Goal: Transaction & Acquisition: Purchase product/service

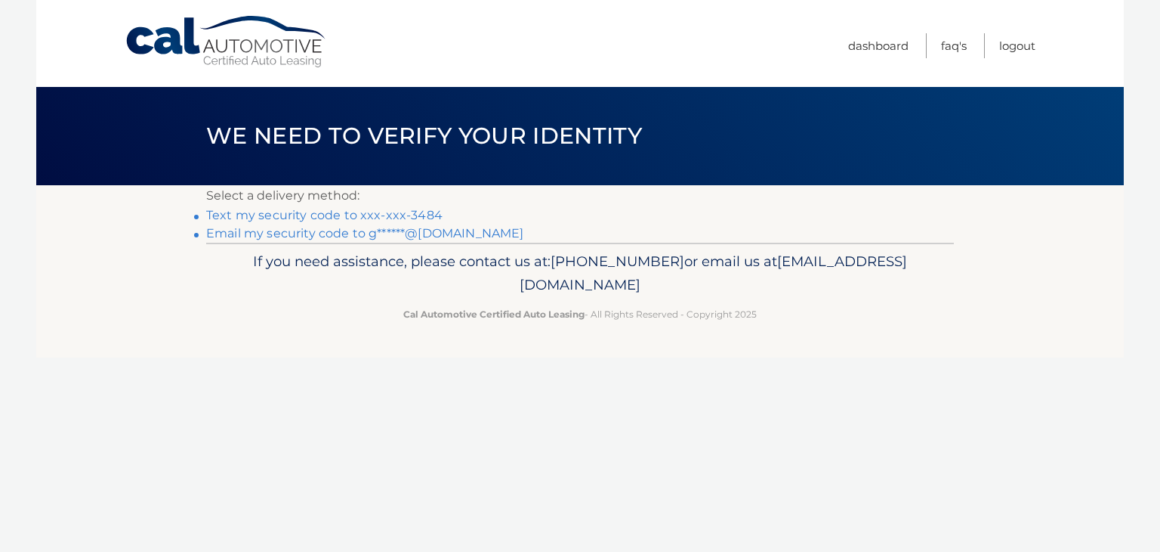
click at [368, 215] on link "Text my security code to xxx-xxx-3484" at bounding box center [324, 215] width 236 height 14
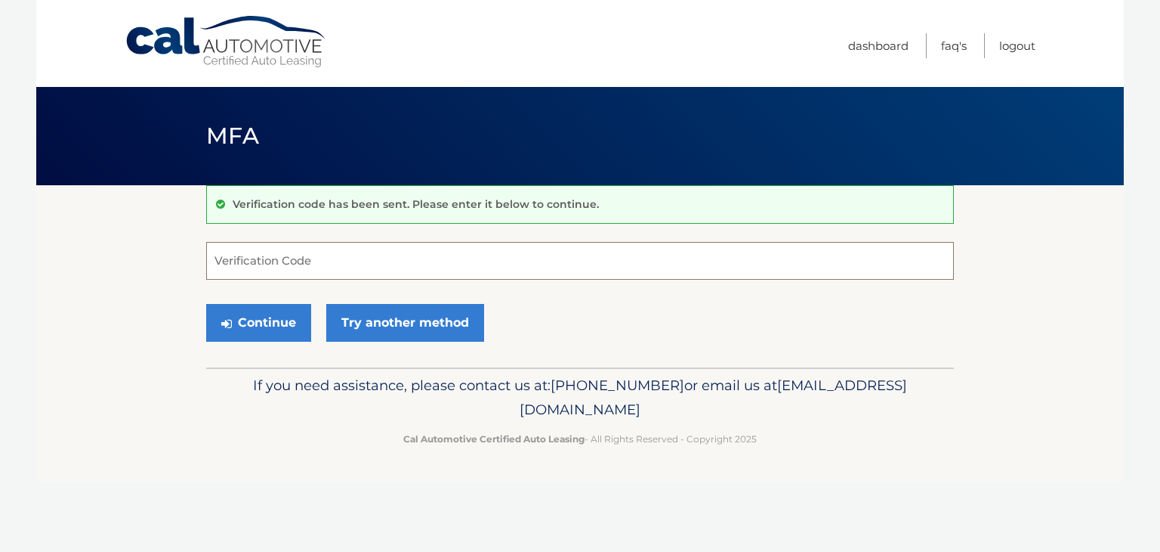
click at [218, 261] on input "Verification Code" at bounding box center [580, 261] width 748 height 38
type input "911445"
click at [246, 323] on button "Continue" at bounding box center [258, 323] width 105 height 38
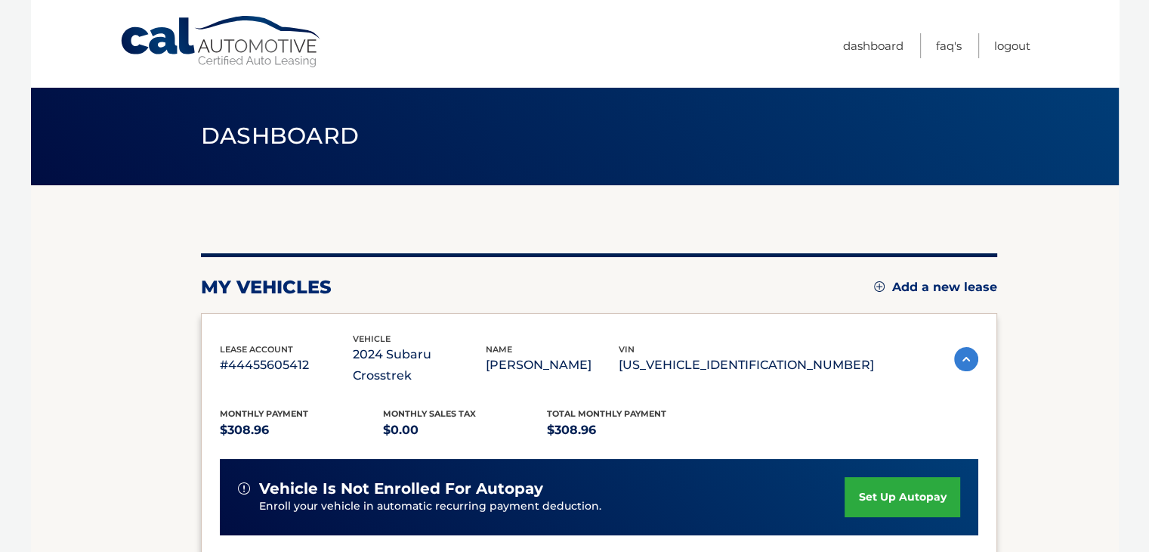
click at [1048, 424] on section "my vehicles Add a new lease lease account #44455605412 vehicle 2024 Subaru Cros…" at bounding box center [575, 503] width 1088 height 637
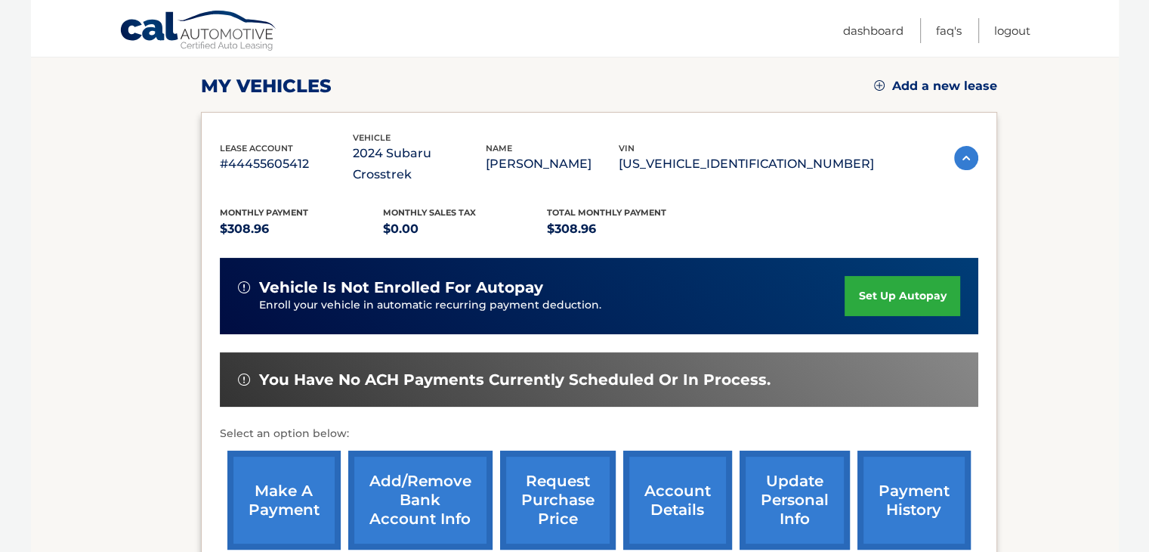
scroll to position [212, 0]
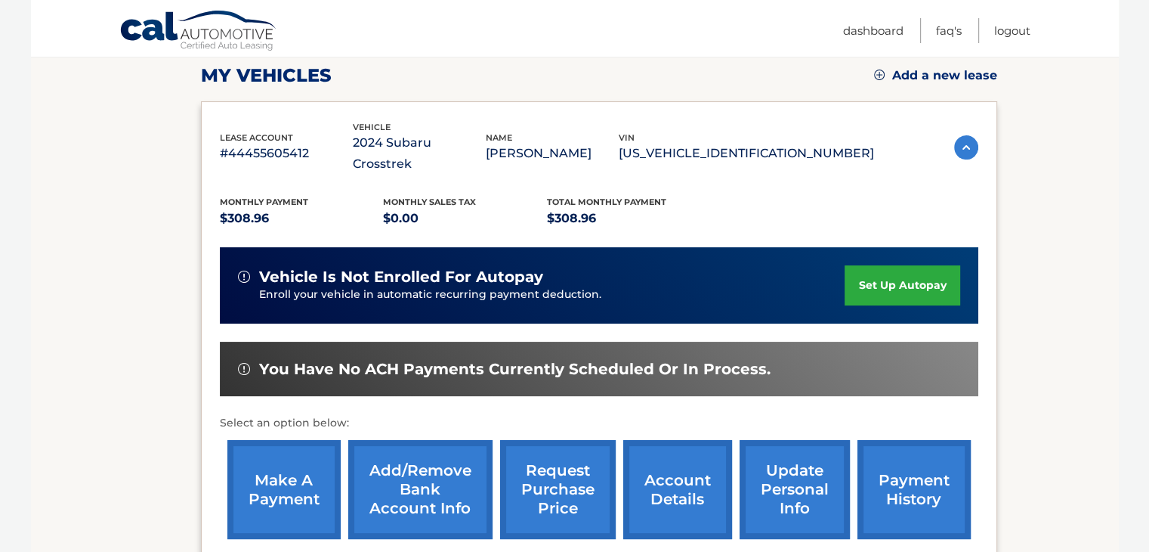
click at [266, 467] on link "make a payment" at bounding box center [283, 489] width 113 height 99
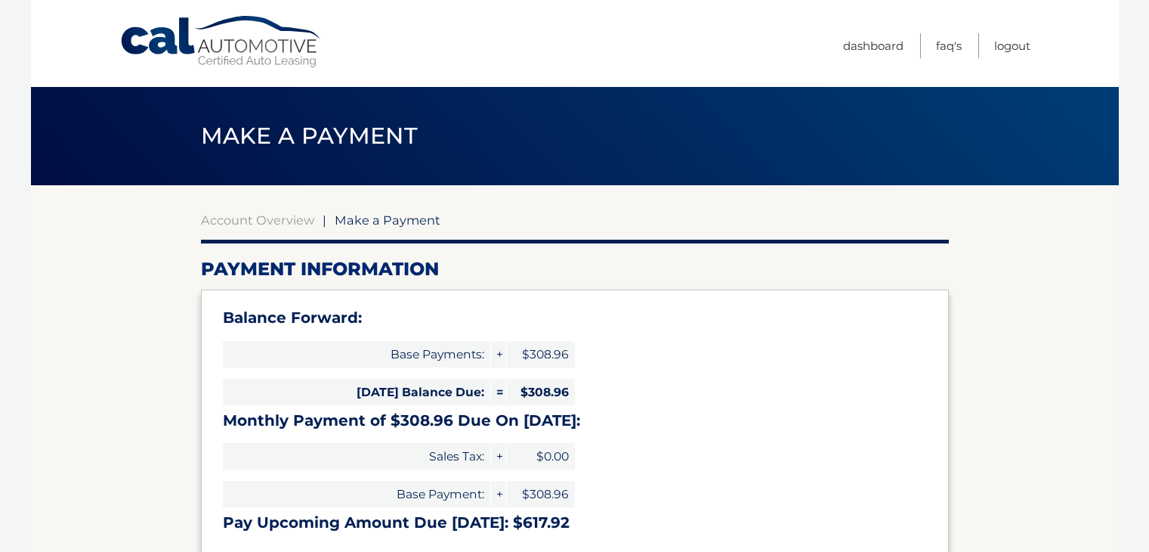
select select "OGFjY2VhZDctOWJjZC00NGMzLThhNDMtODAxYjMxOGVkNmM3"
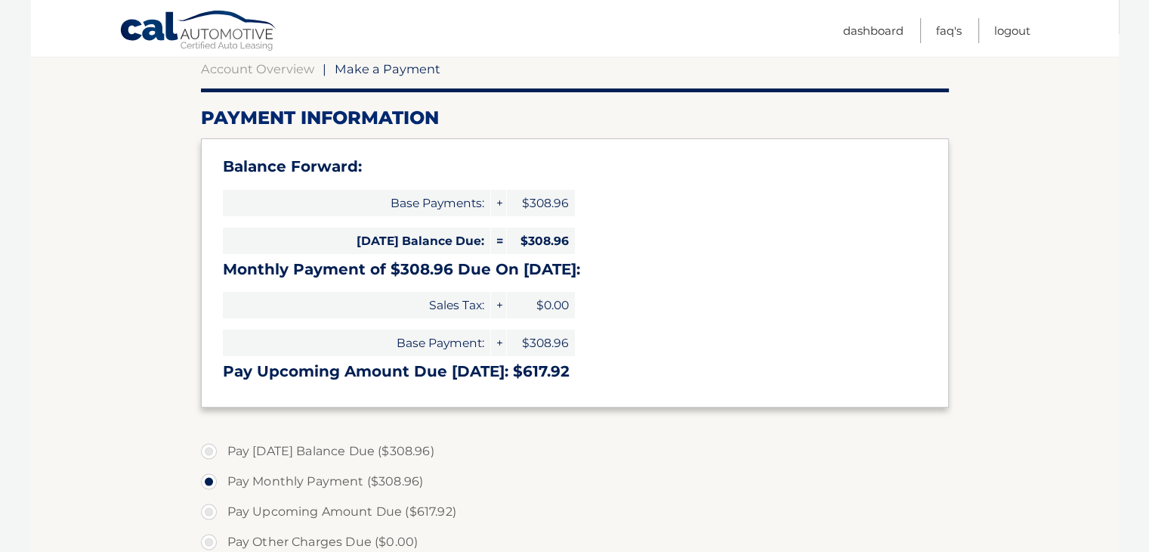
scroll to position [181, 0]
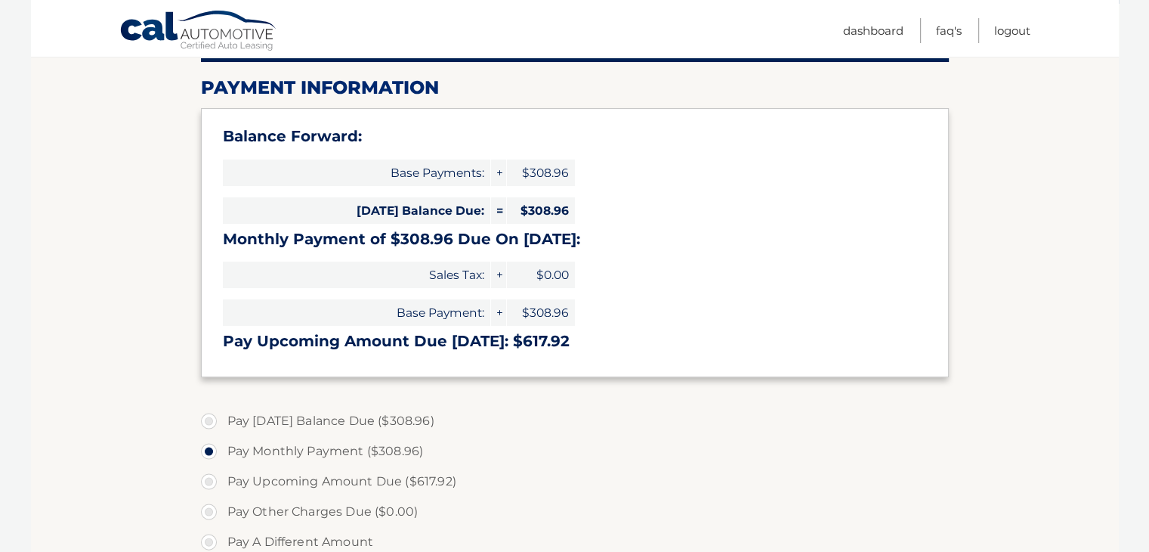
click at [663, 472] on label "Pay Upcoming Amount Due ($617.92)" at bounding box center [575, 481] width 748 height 30
click at [222, 472] on input "Pay Upcoming Amount Due ($617.92)" at bounding box center [214, 478] width 15 height 24
radio input "true"
type input "617.92"
click at [212, 421] on label "Pay Today's Balance Due ($308.96)" at bounding box center [575, 421] width 748 height 30
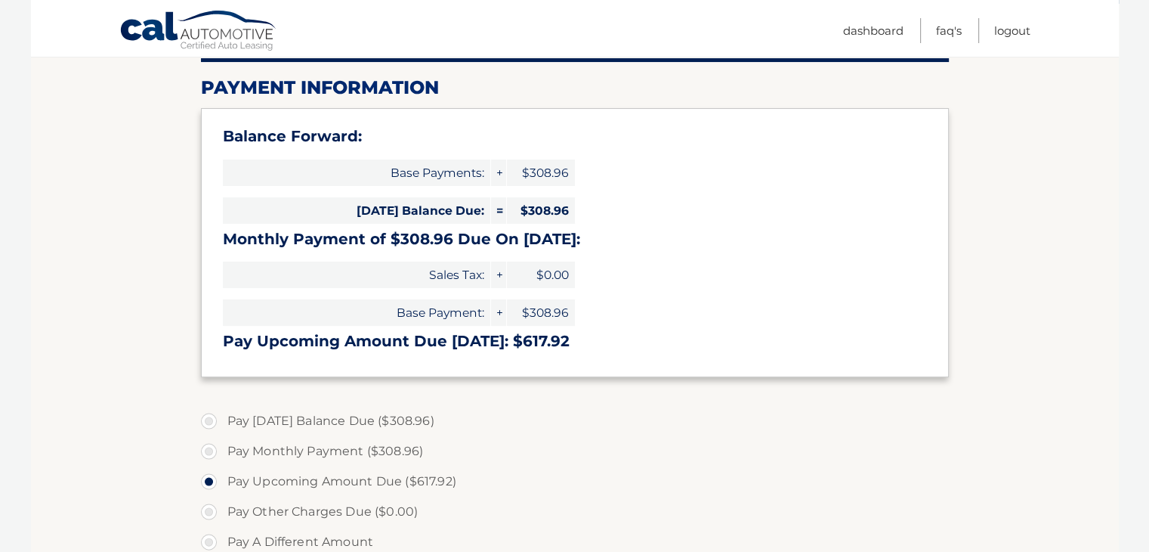
click at [212, 421] on input "Pay Today's Balance Due ($308.96)" at bounding box center [214, 418] width 15 height 24
radio input "true"
type input "308.96"
click at [114, 434] on section "Account Overview | Make a Payment Payment Information Balance Forward: Base Pay…" at bounding box center [575, 426] width 1088 height 844
click at [209, 449] on label "Pay Monthly Payment ($308.96)" at bounding box center [575, 451] width 748 height 30
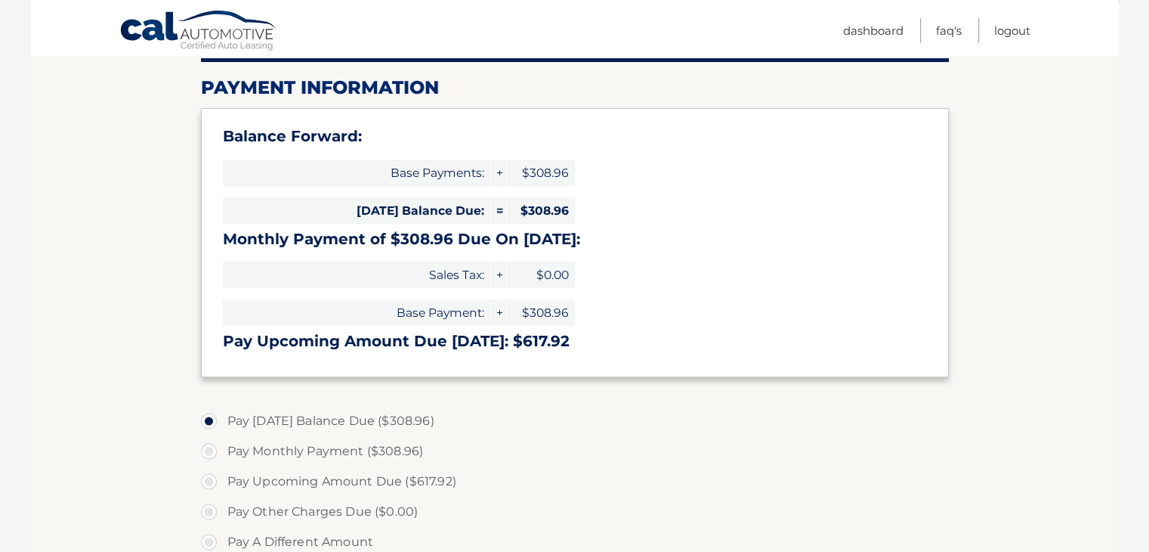
click at [209, 449] on input "Pay Monthly Payment ($308.96)" at bounding box center [214, 448] width 15 height 24
radio input "true"
click at [122, 430] on section "Account Overview | Make a Payment Payment Information Balance Forward: Base Pay…" at bounding box center [575, 426] width 1088 height 844
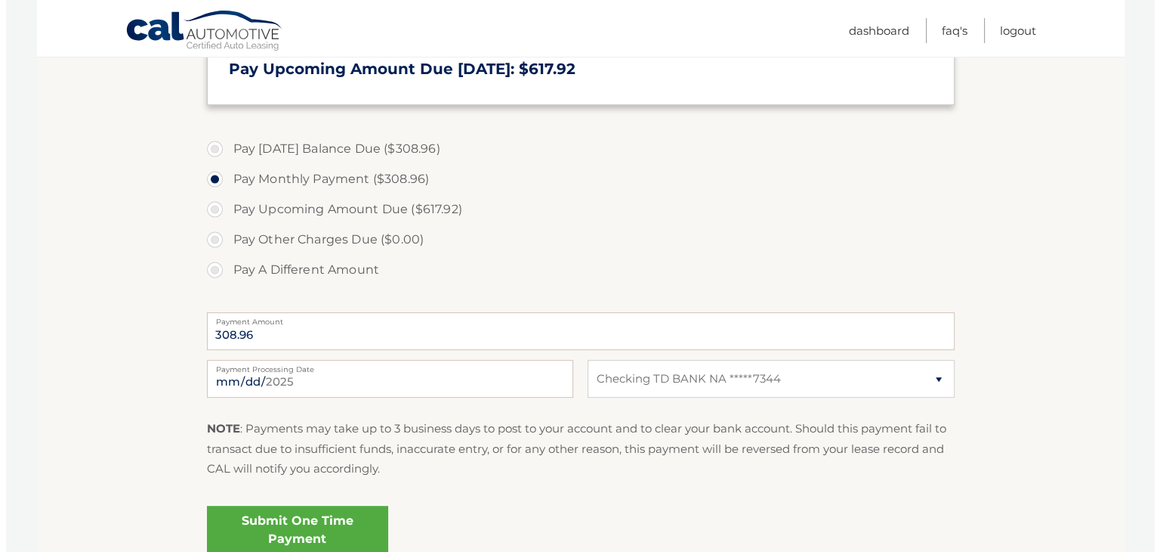
scroll to position [484, 0]
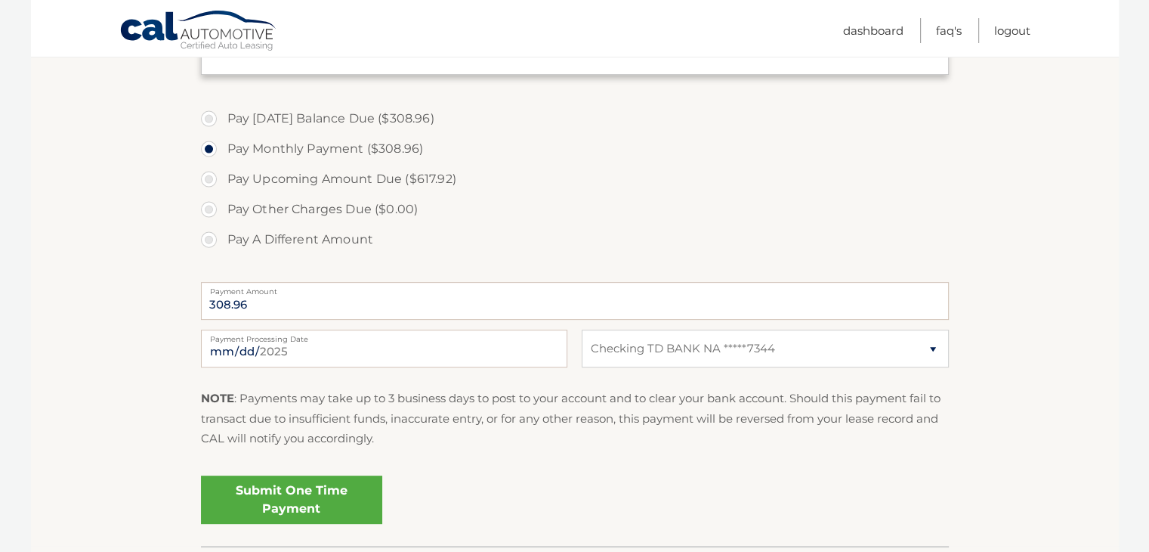
click at [277, 497] on link "Submit One Time Payment" at bounding box center [291, 499] width 181 height 48
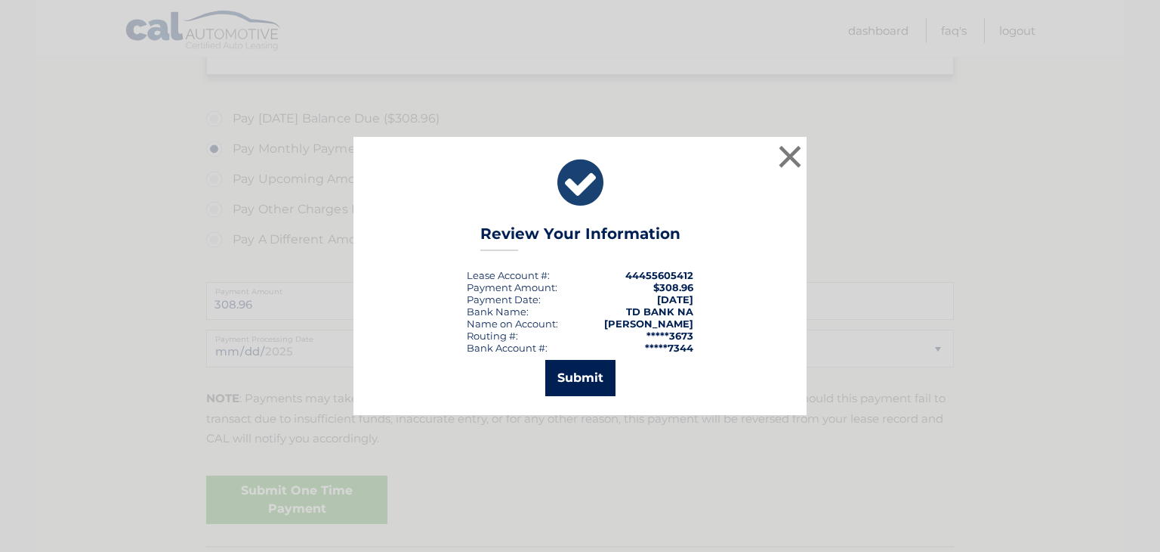
click at [592, 372] on button "Submit" at bounding box center [580, 378] width 70 height 36
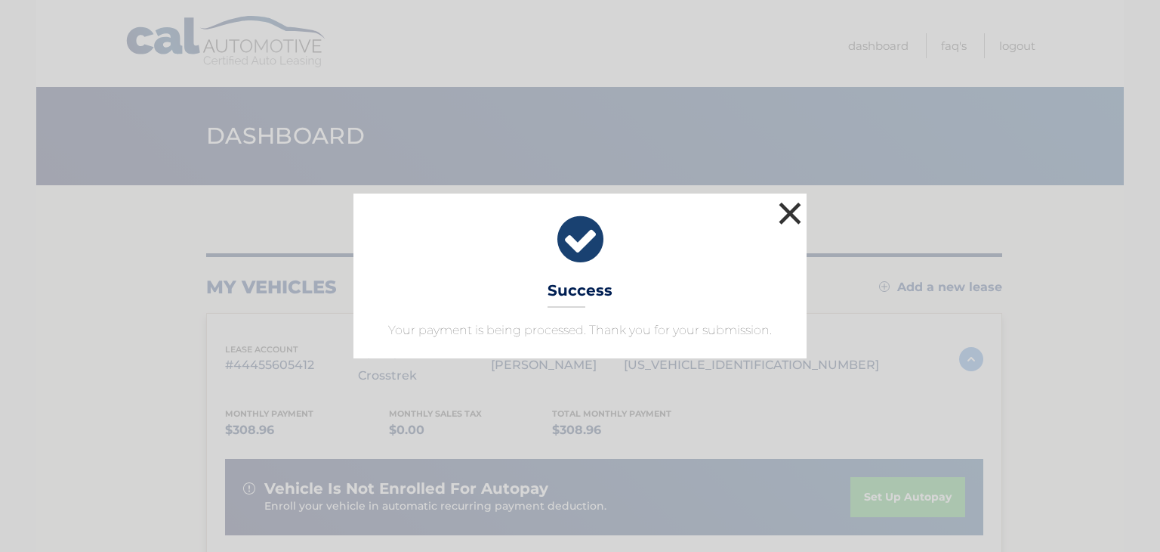
click at [790, 212] on button "×" at bounding box center [790, 213] width 30 height 30
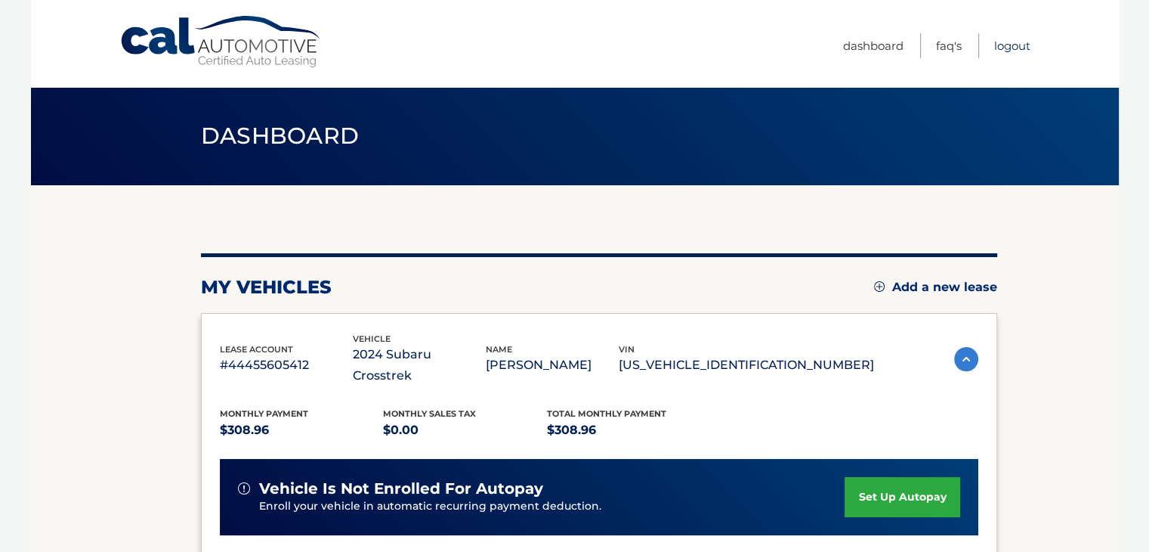
click at [1006, 45] on link "Logout" at bounding box center [1012, 45] width 36 height 25
